Goal: Task Accomplishment & Management: Manage account settings

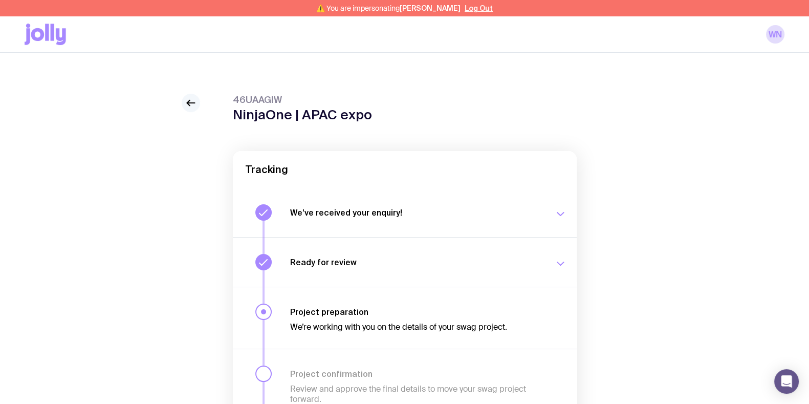
click at [183, 103] on link at bounding box center [191, 103] width 18 height 18
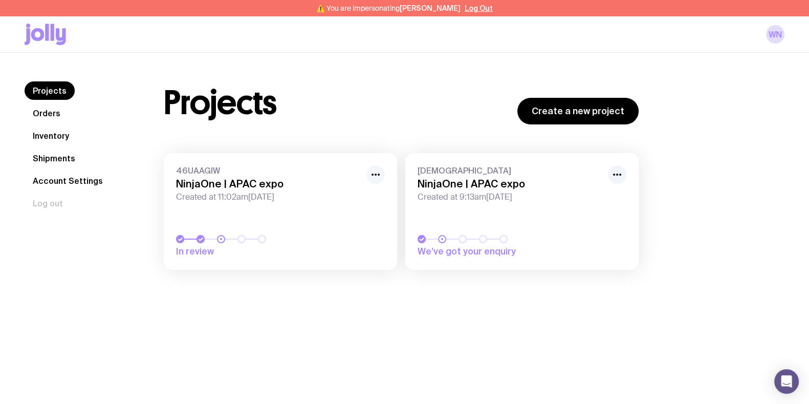
click at [380, 174] on icon "button" at bounding box center [376, 174] width 12 height 12
click at [356, 200] on button "Rename" at bounding box center [352, 197] width 49 height 10
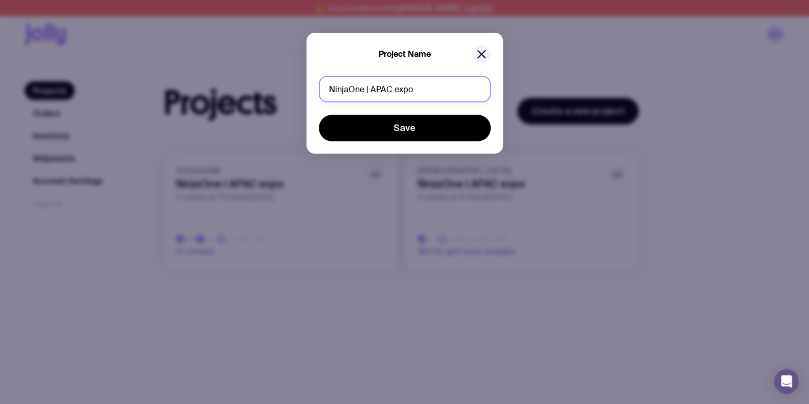
drag, startPoint x: 419, startPoint y: 92, endPoint x: 372, endPoint y: 93, distance: 47.1
click at [372, 93] on input "NinjaOne | APAC expo" at bounding box center [405, 89] width 172 height 27
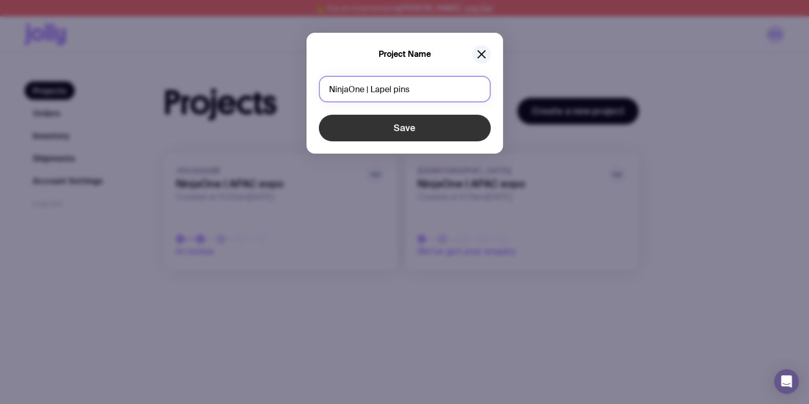
type input "NinjaOne | Lapel pins"
click at [411, 127] on button "Save" at bounding box center [405, 128] width 172 height 27
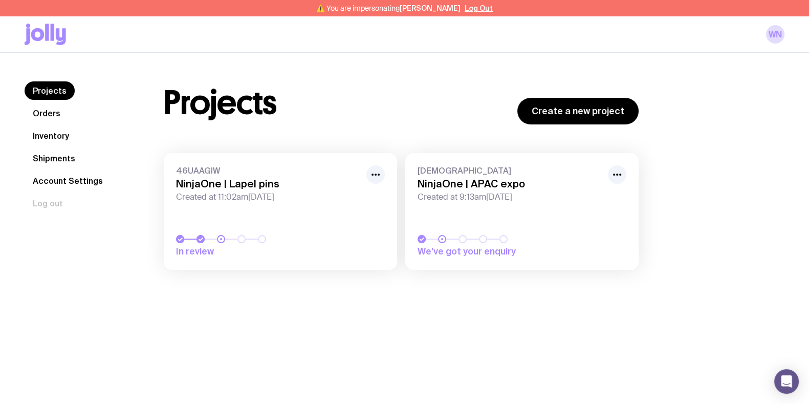
click at [324, 196] on span "Created at 11:02am[DATE]" at bounding box center [268, 197] width 184 height 10
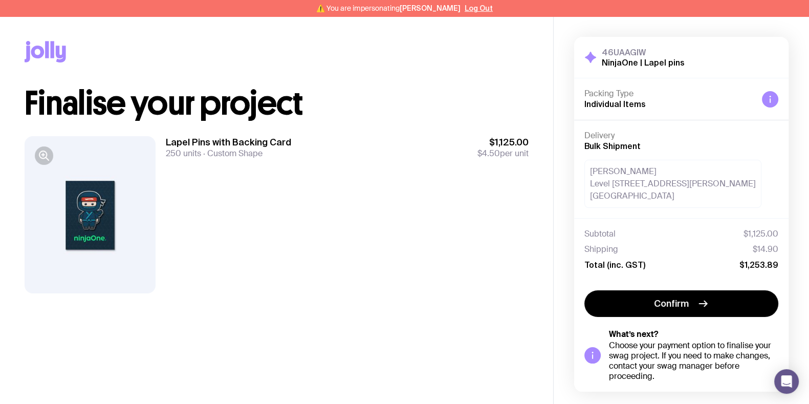
click at [324, 253] on div "Lapel Pins with Backing Card 250 units Custom Shape $1,125.00 $4.50 per unit" at bounding box center [347, 214] width 363 height 157
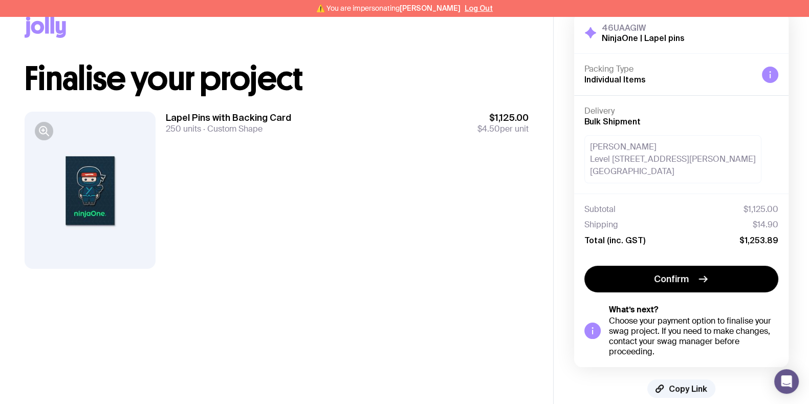
scroll to position [38, 0]
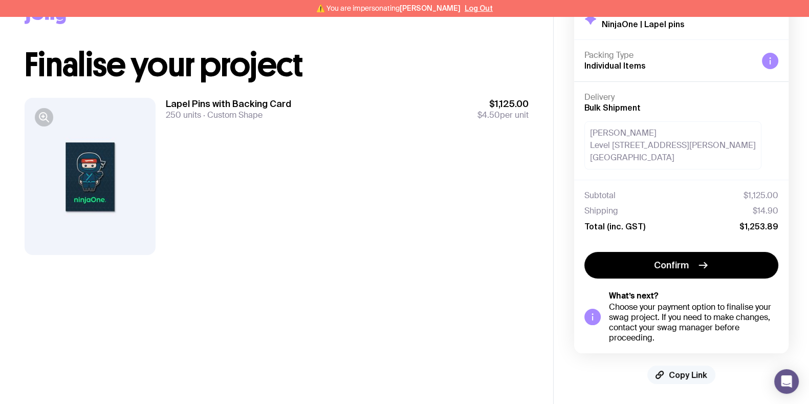
click at [689, 372] on span "Copy Link" at bounding box center [688, 375] width 38 height 10
click at [308, 189] on div "Lapel Pins with Backing Card 250 units Custom Shape $1,125.00 $4.50 per unit" at bounding box center [347, 176] width 363 height 157
click at [308, 191] on div "Lapel Pins with Backing Card 250 units Custom Shape $1,125.00 $4.50 per unit" at bounding box center [347, 176] width 363 height 157
click at [480, 11] on button "Log Out" at bounding box center [479, 8] width 28 height 8
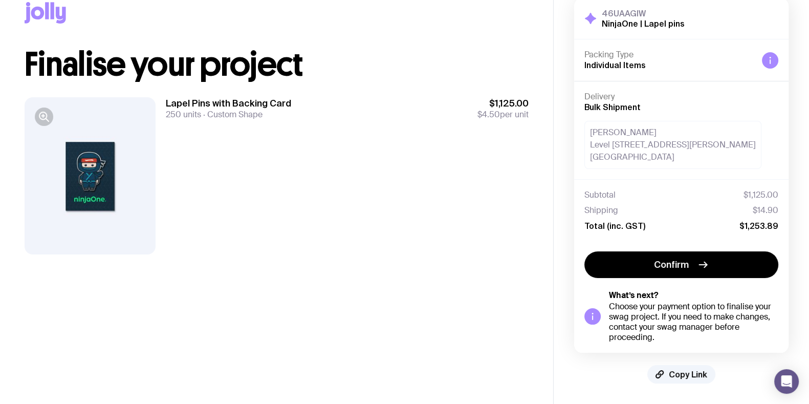
scroll to position [22, 0]
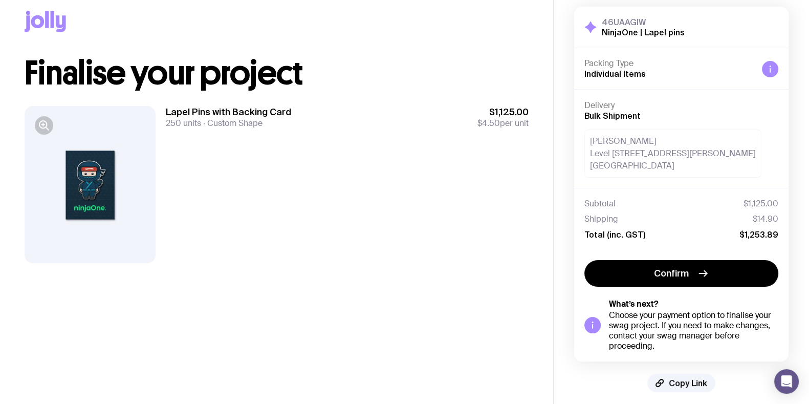
scroll to position [22, 0]
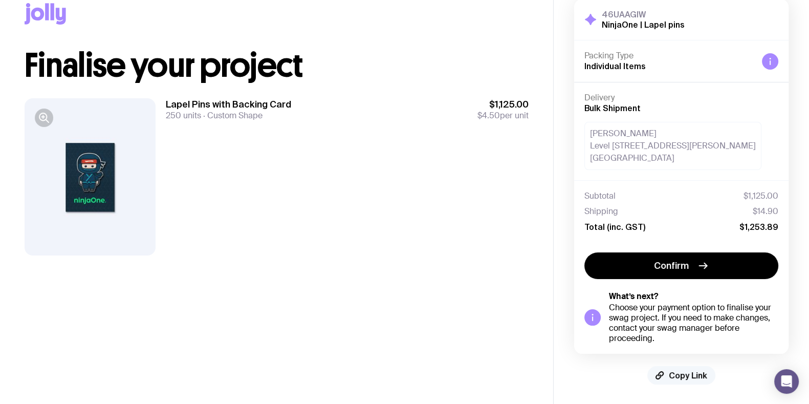
click at [702, 377] on span "Copy Link" at bounding box center [688, 375] width 38 height 10
